Goal: Transaction & Acquisition: Purchase product/service

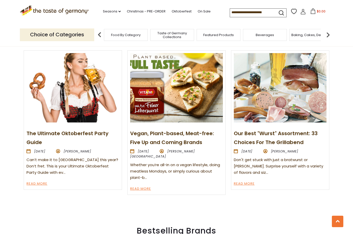
scroll to position [534, 0]
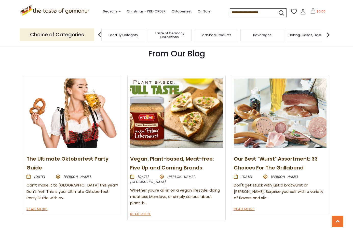
click at [167, 38] on span "Taste of Germany Collections" at bounding box center [169, 35] width 41 height 8
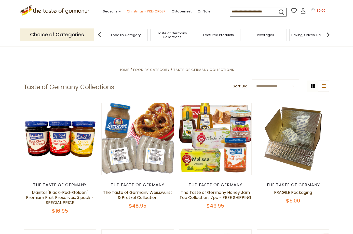
click at [134, 10] on link "Christmas - PRE-ORDER" at bounding box center [146, 12] width 39 height 6
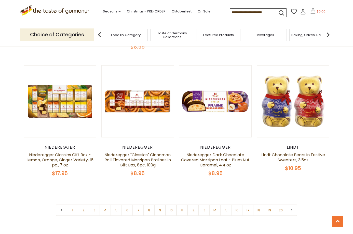
scroll to position [1202, 0]
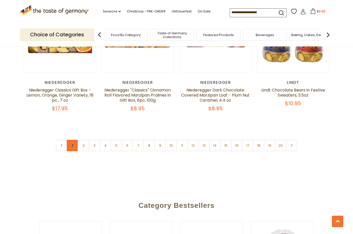
click at [72, 140] on link "1" at bounding box center [72, 145] width 11 height 11
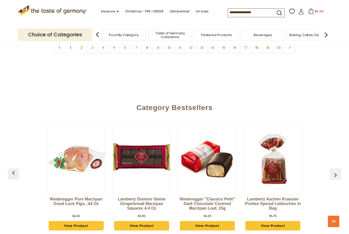
scroll to position [1273, 0]
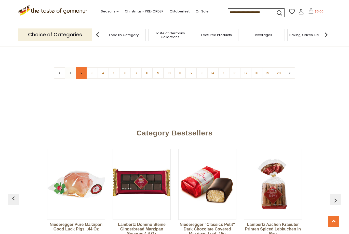
click at [78, 67] on link "2" at bounding box center [81, 72] width 11 height 11
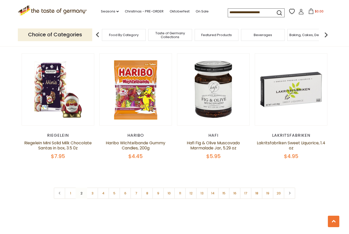
scroll to position [1165, 0]
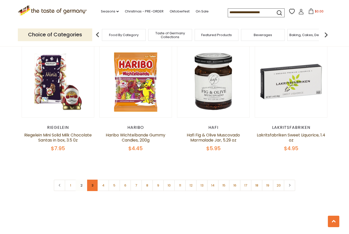
click at [92, 180] on link "3" at bounding box center [91, 185] width 11 height 11
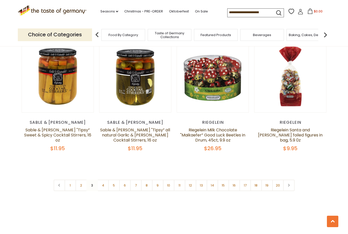
scroll to position [1155, 0]
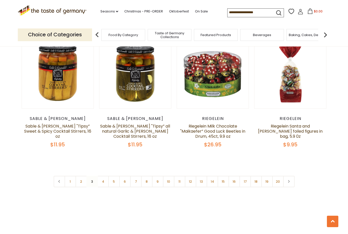
click at [92, 176] on nav "1 2 3 4 5 6 7 8 9 10 11 12 13 14 15 16 17 18 19 20" at bounding box center [174, 181] width 241 height 11
click at [101, 179] on link "4" at bounding box center [102, 181] width 11 height 11
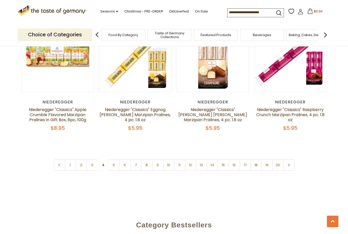
scroll to position [1183, 0]
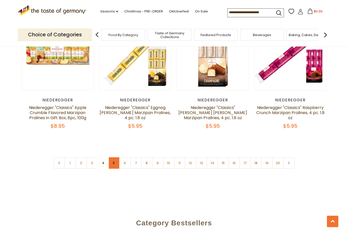
click at [115, 157] on link "5" at bounding box center [113, 162] width 11 height 11
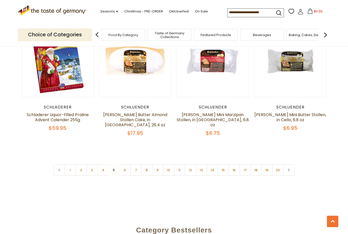
scroll to position [1190, 0]
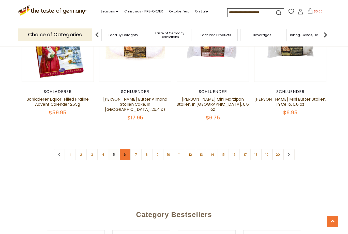
click at [124, 150] on link "6" at bounding box center [124, 154] width 11 height 11
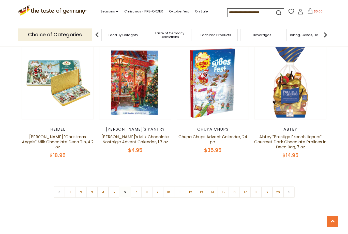
scroll to position [1145, 0]
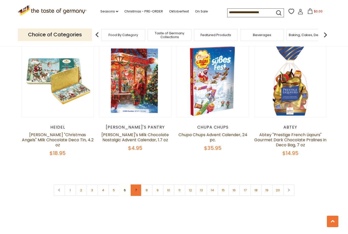
click at [137, 185] on link "7" at bounding box center [135, 190] width 11 height 11
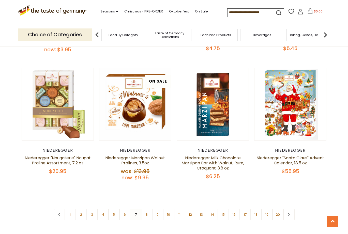
scroll to position [1135, 0]
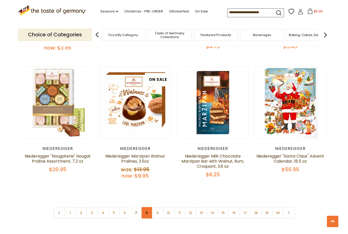
click at [147, 208] on link "8" at bounding box center [146, 212] width 11 height 11
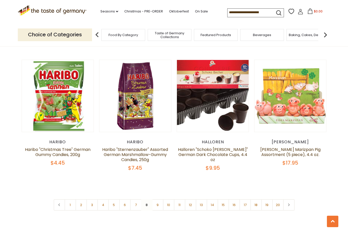
scroll to position [1143, 0]
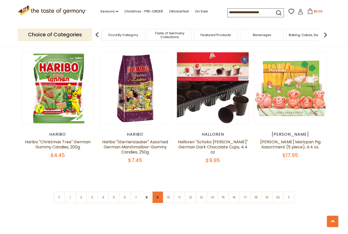
click at [156, 192] on link "9" at bounding box center [157, 197] width 11 height 11
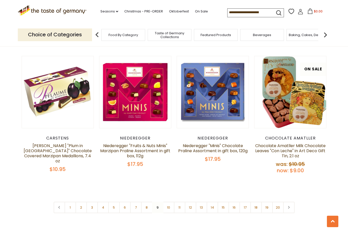
scroll to position [1174, 0]
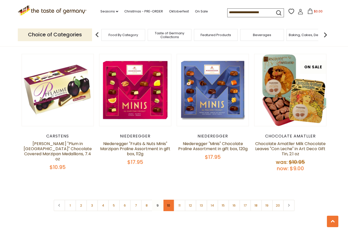
click at [167, 200] on link "10" at bounding box center [168, 205] width 11 height 11
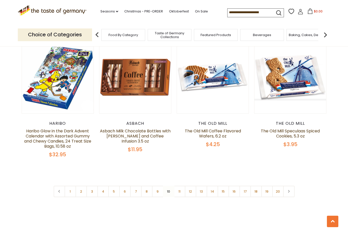
scroll to position [1197, 0]
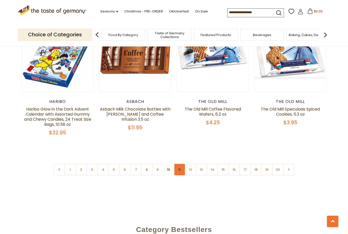
click at [177, 164] on link "11" at bounding box center [179, 169] width 11 height 11
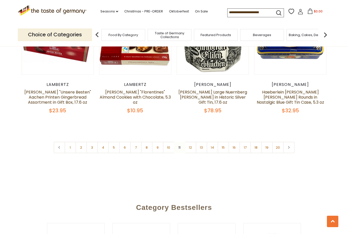
scroll to position [1152, 0]
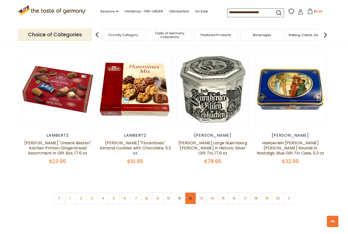
click at [189, 195] on link "12" at bounding box center [190, 198] width 11 height 11
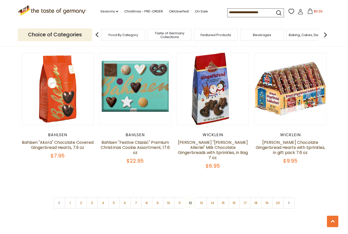
scroll to position [1184, 0]
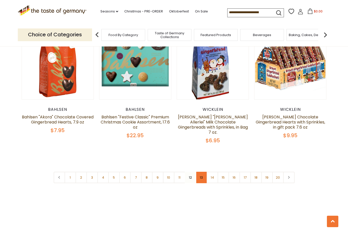
click at [200, 172] on link "13" at bounding box center [201, 177] width 11 height 11
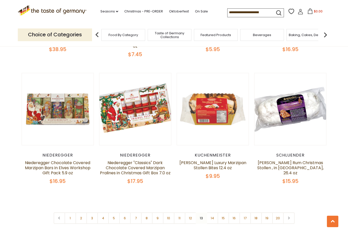
scroll to position [1260, 0]
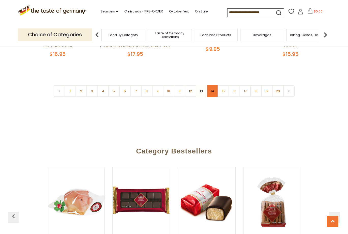
click at [214, 94] on link "14" at bounding box center [212, 90] width 11 height 11
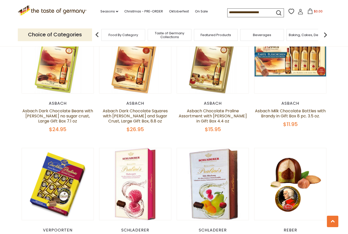
scroll to position [1159, 0]
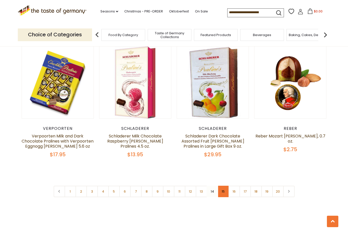
click at [223, 188] on link "15" at bounding box center [223, 191] width 11 height 11
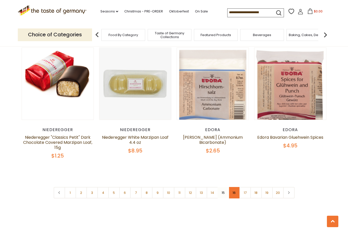
click at [235, 187] on link "16" at bounding box center [234, 192] width 11 height 11
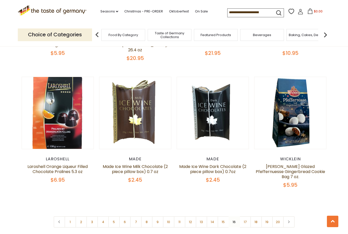
scroll to position [1133, 0]
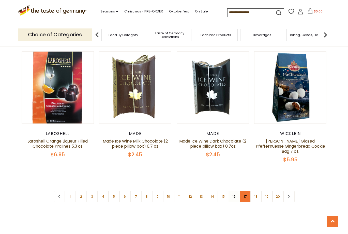
click at [245, 191] on link "17" at bounding box center [245, 196] width 11 height 11
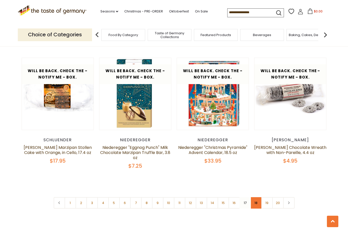
click at [258, 197] on link "18" at bounding box center [256, 202] width 11 height 11
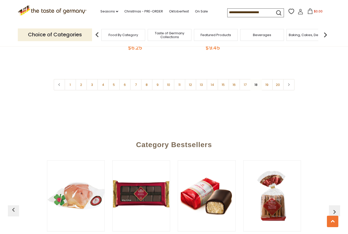
scroll to position [1159, 0]
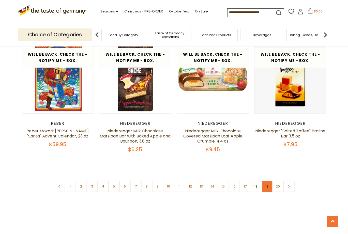
click at [265, 181] on link "19" at bounding box center [267, 186] width 11 height 11
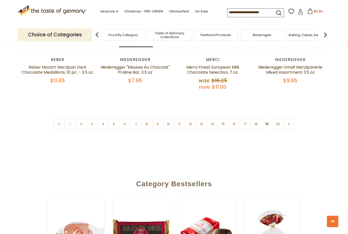
scroll to position [1237, 0]
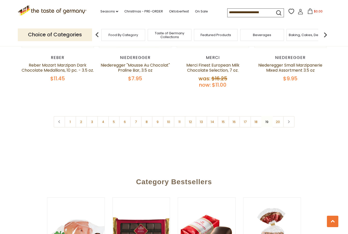
click at [279, 116] on link "20" at bounding box center [277, 121] width 11 height 11
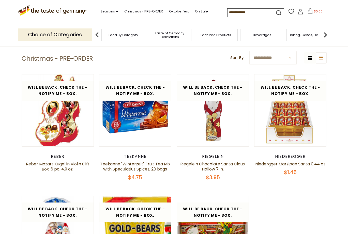
scroll to position [0, 0]
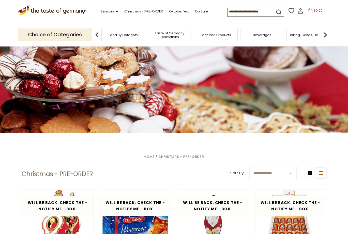
click at [252, 11] on input at bounding box center [249, 11] width 43 height 7
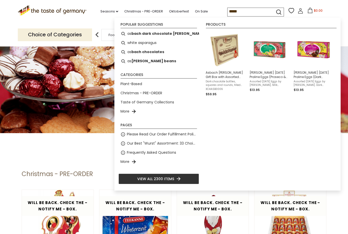
type input "******"
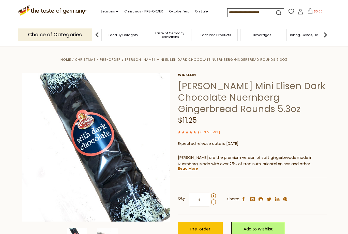
scroll to position [51, 0]
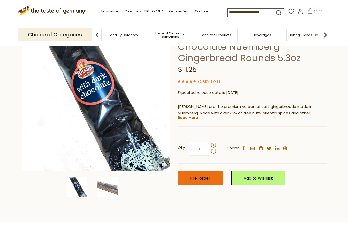
click at [198, 181] on span "Pre-order" at bounding box center [200, 179] width 20 height 6
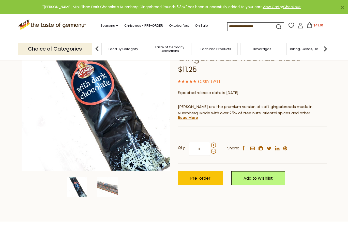
click at [308, 26] on icon at bounding box center [310, 25] width 6 height 6
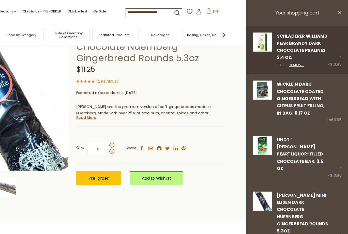
click at [282, 68] on link "Edit" at bounding box center [281, 65] width 8 height 5
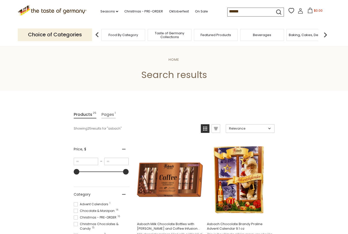
drag, startPoint x: 243, startPoint y: 10, endPoint x: 223, endPoint y: 10, distance: 20.1
click at [223, 10] on div ".st0{fill:#EDD300;} .st1{fill:#D33E21;} .st0{fill:#EDD300;} .st1{fill:#D33E21;}…" at bounding box center [174, 11] width 313 height 23
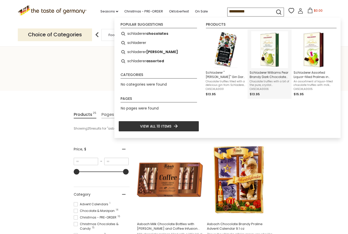
type input "**********"
click at [267, 55] on img "Schladerer Williams Pear Brandy Dark Chocolate Pralines 3.4 oz." at bounding box center [269, 49] width 37 height 37
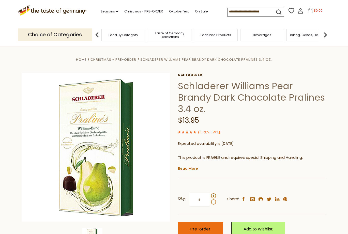
click at [208, 226] on span "Pre-order" at bounding box center [200, 229] width 20 height 6
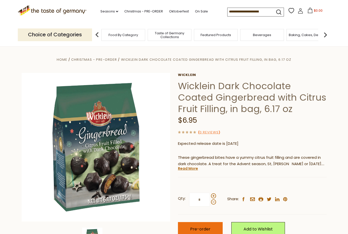
click at [210, 226] on button "Pre-order" at bounding box center [200, 229] width 45 height 14
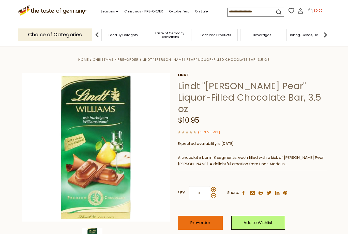
click at [199, 220] on span "Pre-order" at bounding box center [200, 223] width 20 height 6
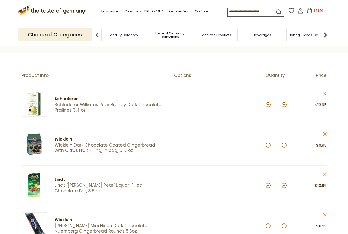
scroll to position [51, 0]
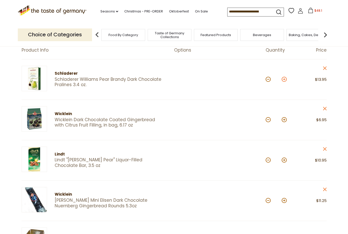
click at [284, 80] on button at bounding box center [284, 79] width 5 height 5
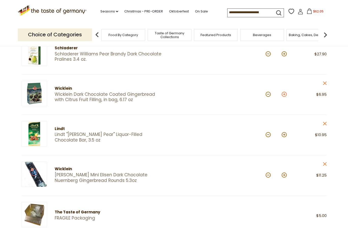
click at [282, 94] on button at bounding box center [284, 94] width 5 height 5
type input "*"
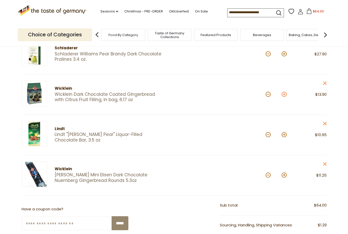
click at [285, 95] on button at bounding box center [284, 94] width 5 height 5
type input "*"
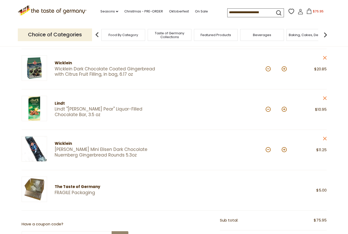
click at [284, 150] on button at bounding box center [284, 149] width 5 height 5
type input "*"
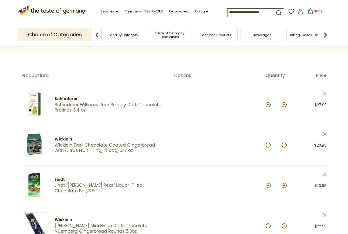
scroll to position [51, 0]
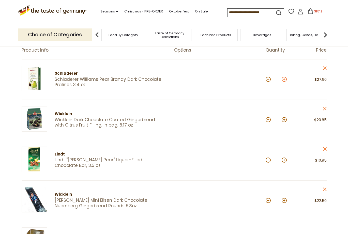
click at [285, 80] on button at bounding box center [284, 79] width 5 height 5
type input "*"
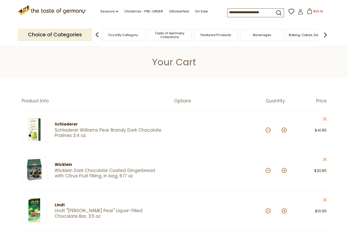
scroll to position [54, 0]
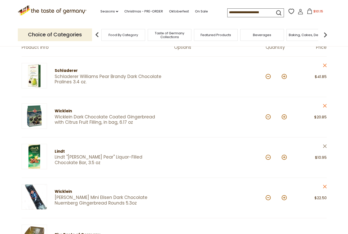
click at [326, 147] on icon "close" at bounding box center [325, 147] width 4 height 4
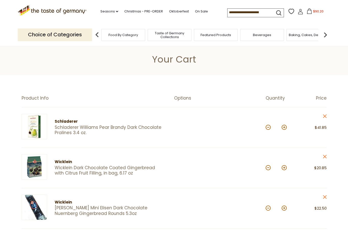
scroll to position [28, 0]
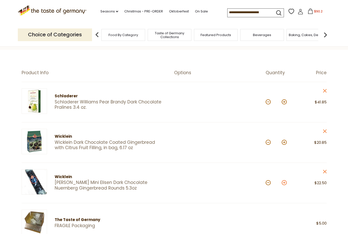
click at [285, 184] on button at bounding box center [284, 182] width 5 height 5
type input "*"
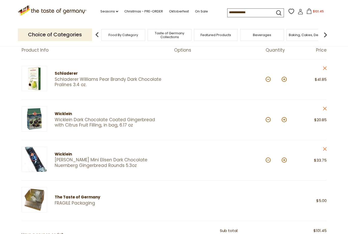
scroll to position [0, 0]
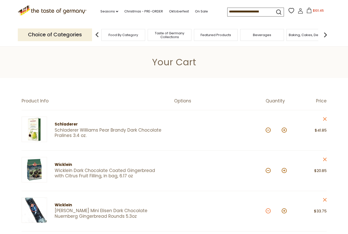
click at [269, 212] on button at bounding box center [268, 211] width 5 height 5
type input "*"
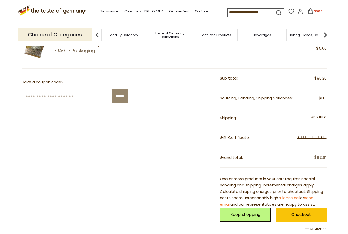
scroll to position [229, 0]
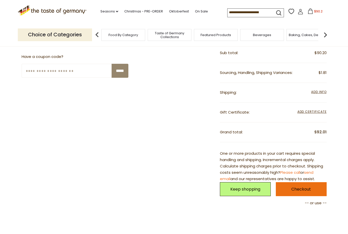
click at [308, 189] on link "Checkout" at bounding box center [301, 189] width 51 height 14
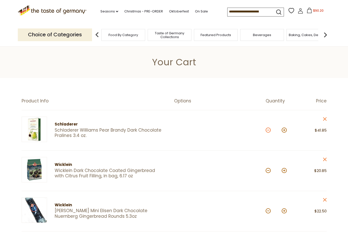
click at [269, 130] on button at bounding box center [268, 130] width 5 height 5
type input "*"
click at [311, 11] on icon at bounding box center [310, 11] width 5 height 6
